Goal: Transaction & Acquisition: Purchase product/service

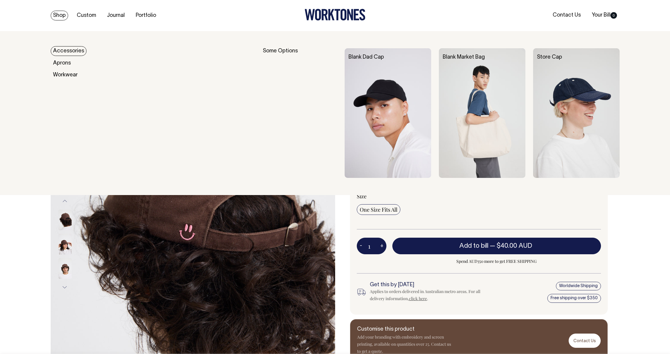
click at [65, 55] on link "Accessories" at bounding box center [69, 51] width 36 height 10
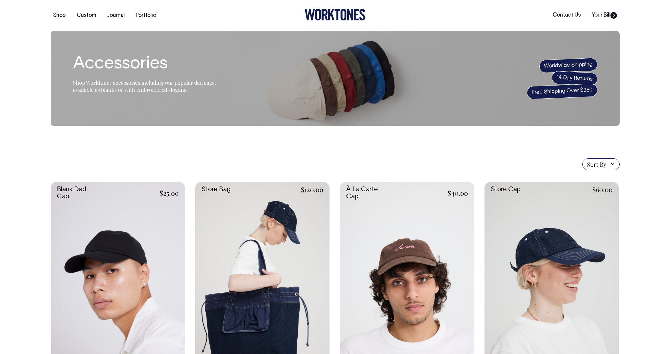
click at [132, 204] on link at bounding box center [118, 283] width 134 height 202
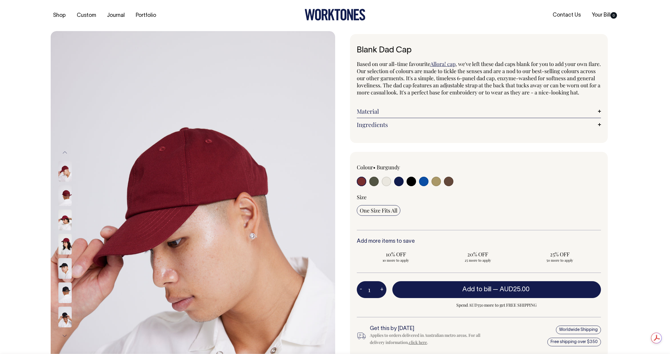
click at [398, 186] on input "radio" at bounding box center [398, 181] width 9 height 9
radio input "true"
select select "Dark Navy"
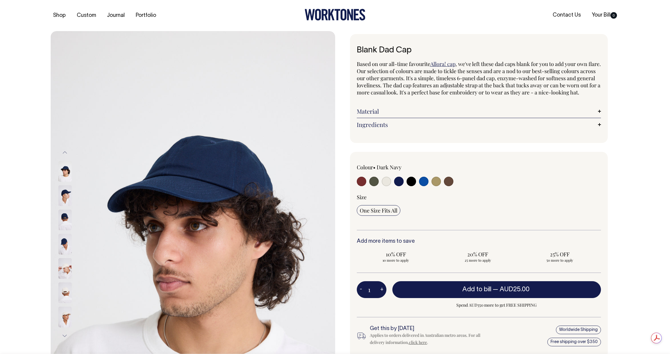
click at [411, 186] on input "radio" at bounding box center [411, 181] width 9 height 9
radio input "true"
select select "Black"
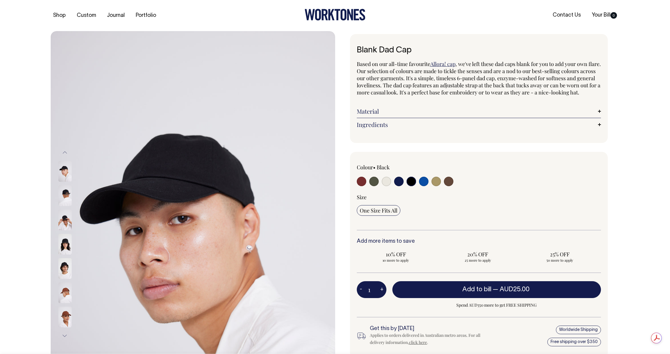
click at [62, 224] on img at bounding box center [64, 220] width 13 height 21
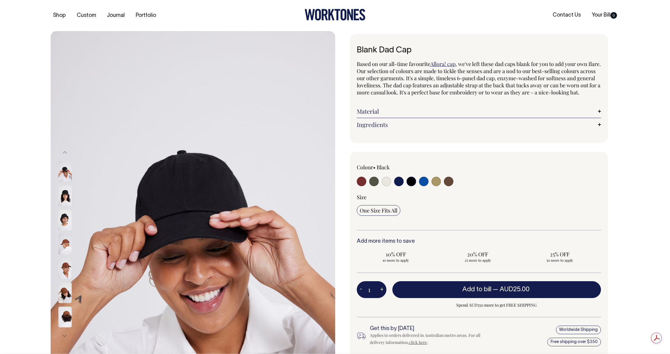
click at [63, 223] on img at bounding box center [64, 220] width 13 height 21
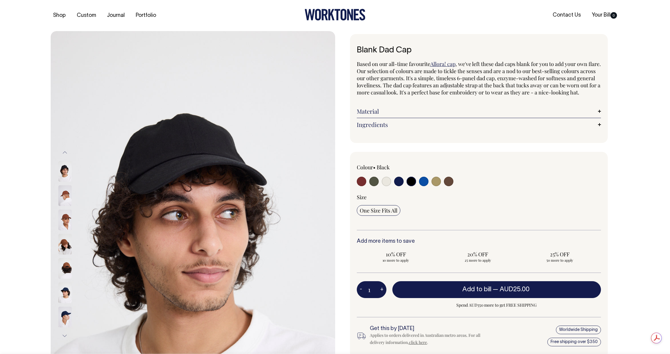
click at [68, 225] on img at bounding box center [64, 220] width 13 height 21
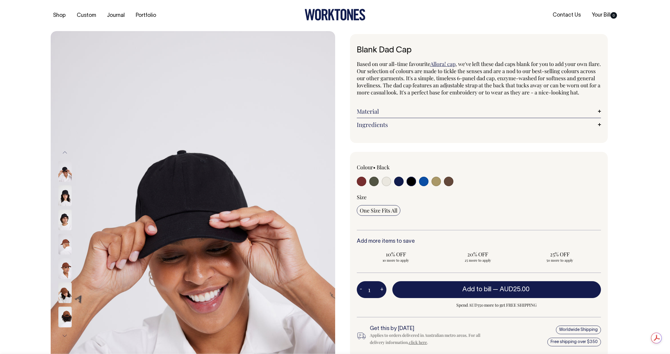
click at [64, 197] on img at bounding box center [64, 196] width 13 height 21
click at [65, 198] on img at bounding box center [64, 196] width 13 height 21
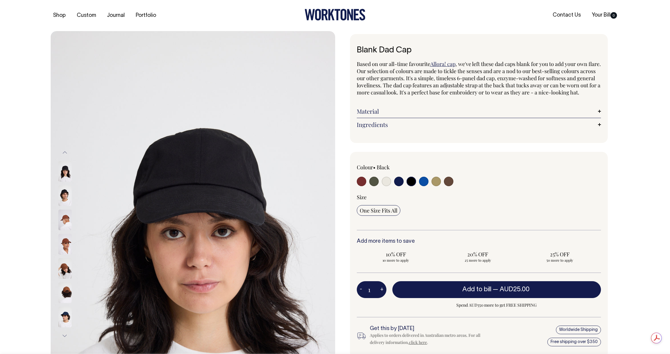
click at [65, 198] on img at bounding box center [64, 196] width 13 height 21
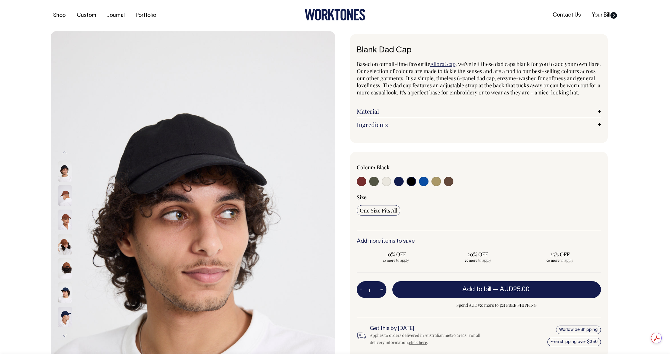
click at [66, 177] on img at bounding box center [64, 171] width 13 height 21
click at [65, 171] on img at bounding box center [64, 171] width 13 height 21
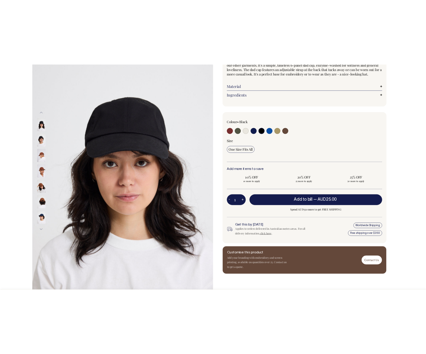
scroll to position [77, 0]
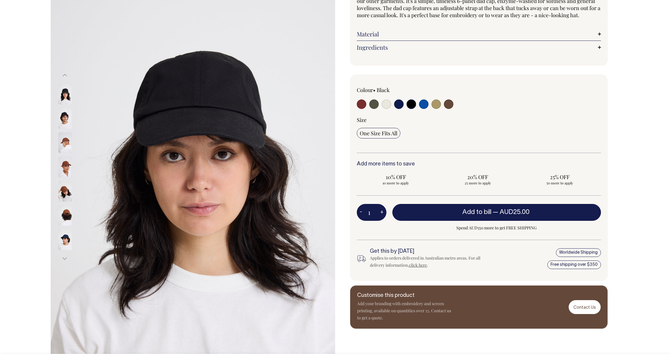
click at [66, 115] on img at bounding box center [64, 118] width 13 height 21
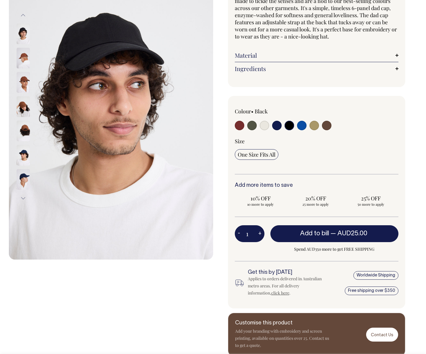
scroll to position [0, 0]
